Goal: Task Accomplishment & Management: Manage account settings

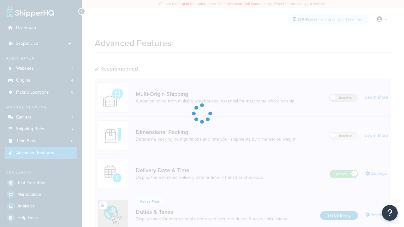
click at [343, 98] on label "Inactive" at bounding box center [343, 98] width 28 height 8
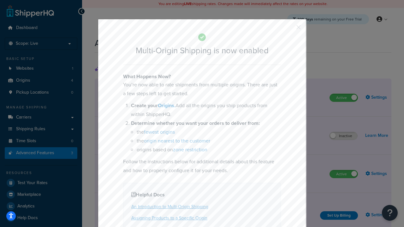
click at [289, 29] on button "button" at bounding box center [289, 30] width 2 height 2
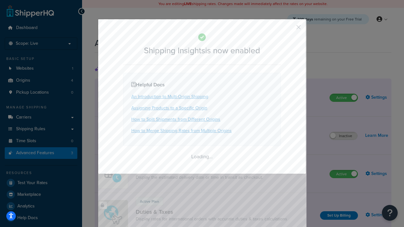
scroll to position [395, 0]
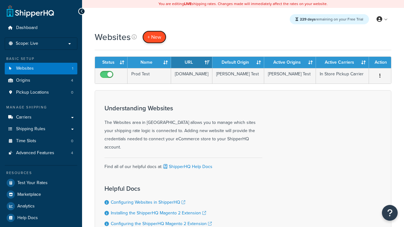
click at [154, 37] on span "+ New" at bounding box center [154, 36] width 14 height 7
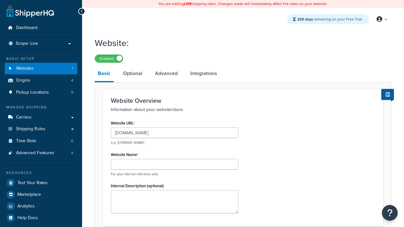
type input "[DOMAIN_NAME]"
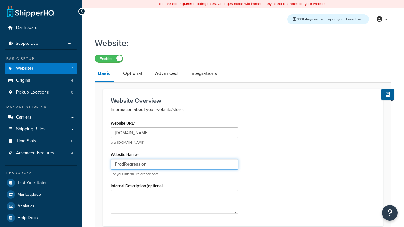
type input "ProdRegression"
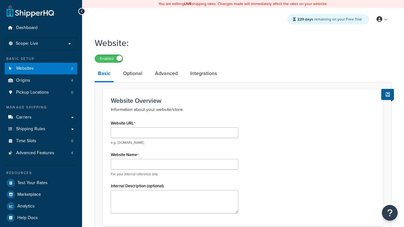
click at [104, 75] on link "Basic" at bounding box center [104, 74] width 19 height 16
click at [133, 74] on link "Optional" at bounding box center [133, 73] width 26 height 15
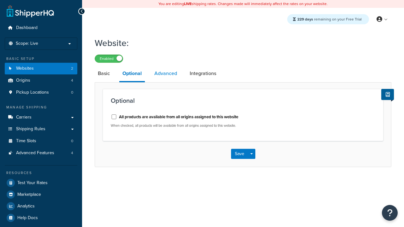
click at [166, 74] on link "Advanced" at bounding box center [165, 73] width 29 height 15
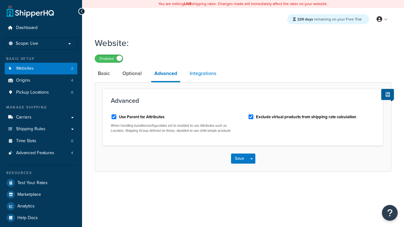
click at [203, 74] on link "Integrations" at bounding box center [202, 73] width 33 height 15
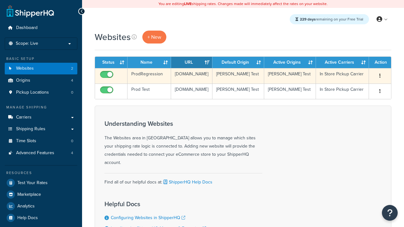
click at [380, 76] on icon "button" at bounding box center [379, 76] width 1 height 4
click at [0, 0] on link "Edit" at bounding box center [0, 0] width 0 height 0
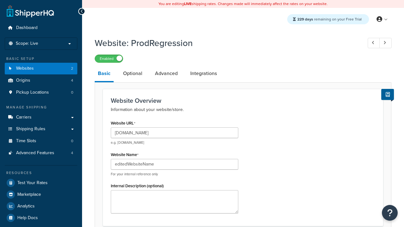
type input "editedWebsiteName"
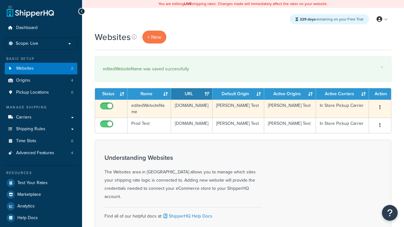
click at [380, 108] on icon "button" at bounding box center [379, 107] width 1 height 4
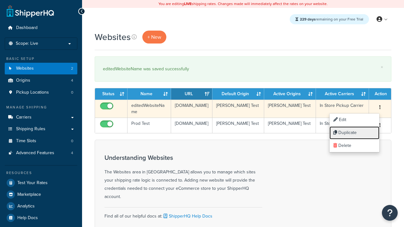
click at [354, 133] on link "Duplicate" at bounding box center [354, 133] width 50 height 13
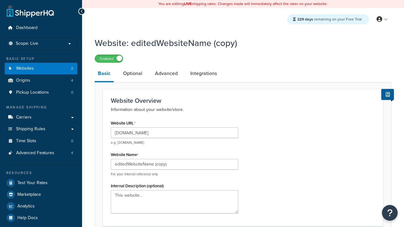
type input "[DOMAIN_NAME]"
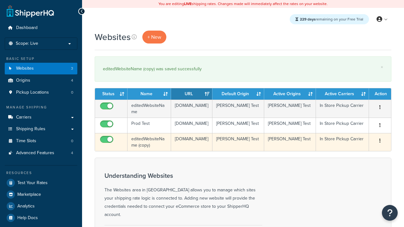
click at [380, 143] on icon "button" at bounding box center [379, 141] width 1 height 4
click at [0, 0] on link "Delete" at bounding box center [0, 0] width 0 height 0
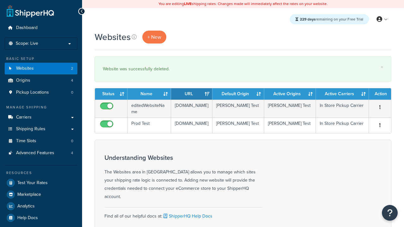
click at [111, 94] on th "Status" at bounding box center [111, 93] width 33 height 11
click at [149, 94] on th "Name" at bounding box center [149, 93] width 44 height 11
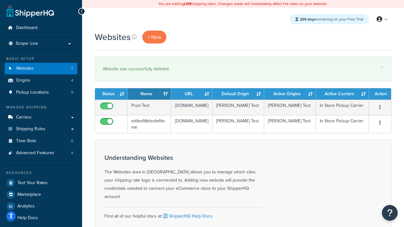
click at [192, 94] on th "URL" at bounding box center [191, 93] width 41 height 11
click at [238, 94] on th "Default Origin" at bounding box center [238, 93] width 52 height 11
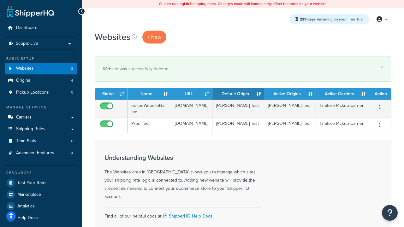
click at [238, 94] on th "Default Origin" at bounding box center [238, 93] width 52 height 11
click at [290, 94] on th "Active Origins" at bounding box center [290, 93] width 52 height 11
click at [342, 94] on th "Active Carriers" at bounding box center [342, 93] width 53 height 11
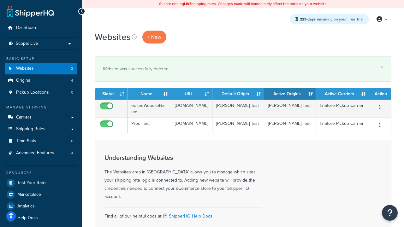
click at [380, 94] on th "Action" at bounding box center [380, 93] width 22 height 11
click at [134, 37] on icon at bounding box center [134, 36] width 5 height 5
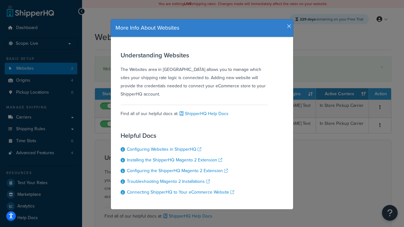
click at [287, 24] on icon "button" at bounding box center [289, 27] width 4 height 6
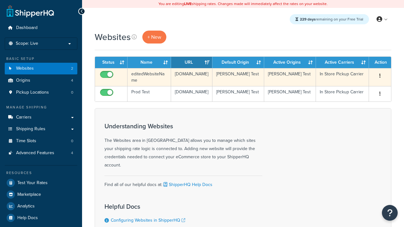
click at [380, 76] on icon "button" at bounding box center [379, 76] width 1 height 4
click at [0, 0] on link "Delete" at bounding box center [0, 0] width 0 height 0
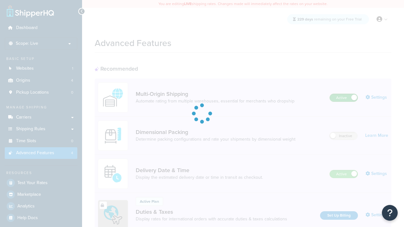
click at [344, 98] on label "Active" at bounding box center [344, 98] width 28 height 8
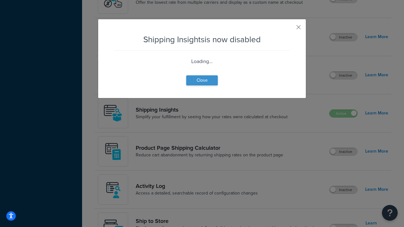
click at [202, 80] on button "Close" at bounding box center [202, 80] width 32 height 10
